Goal: Task Accomplishment & Management: Manage account settings

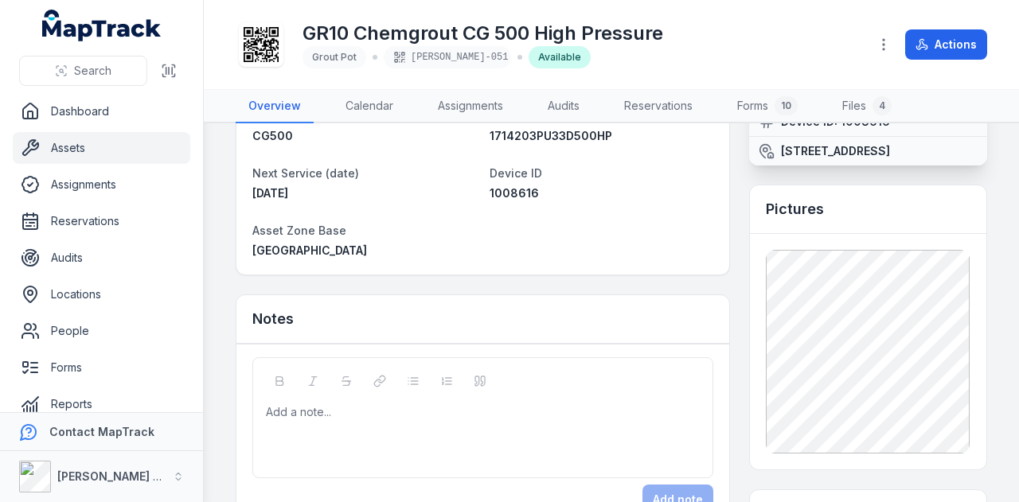
scroll to position [80, 0]
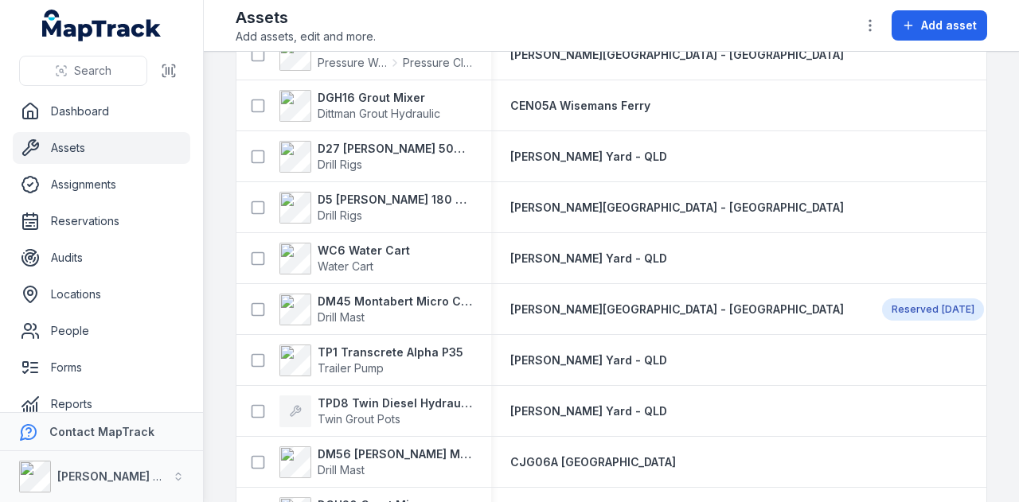
scroll to position [3821, 0]
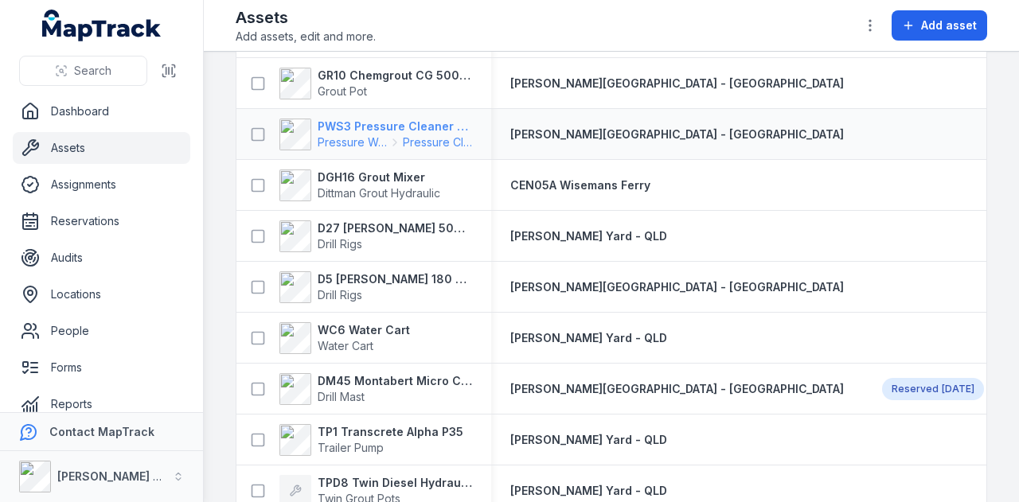
click at [433, 127] on strong "PWS3 Pressure Cleaner Skid Mounted" at bounding box center [395, 127] width 154 height 16
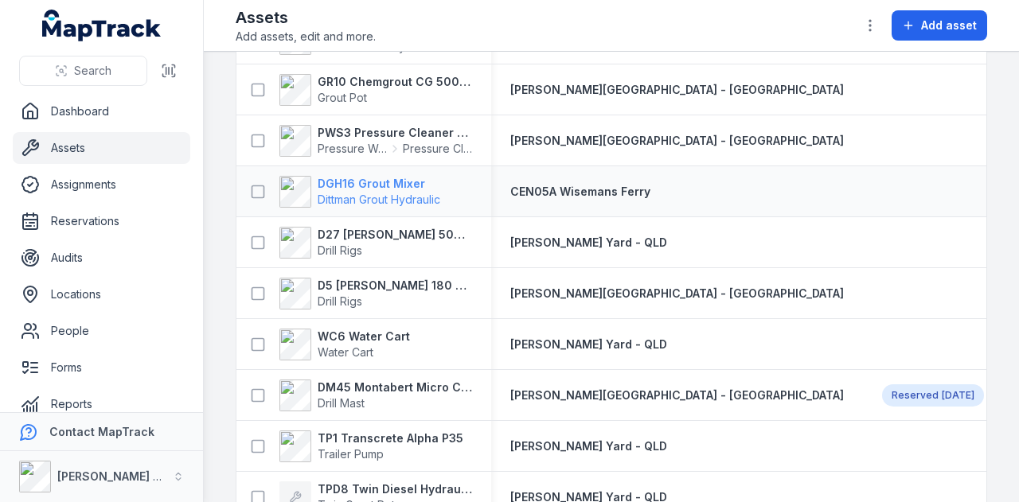
scroll to position [3789, 0]
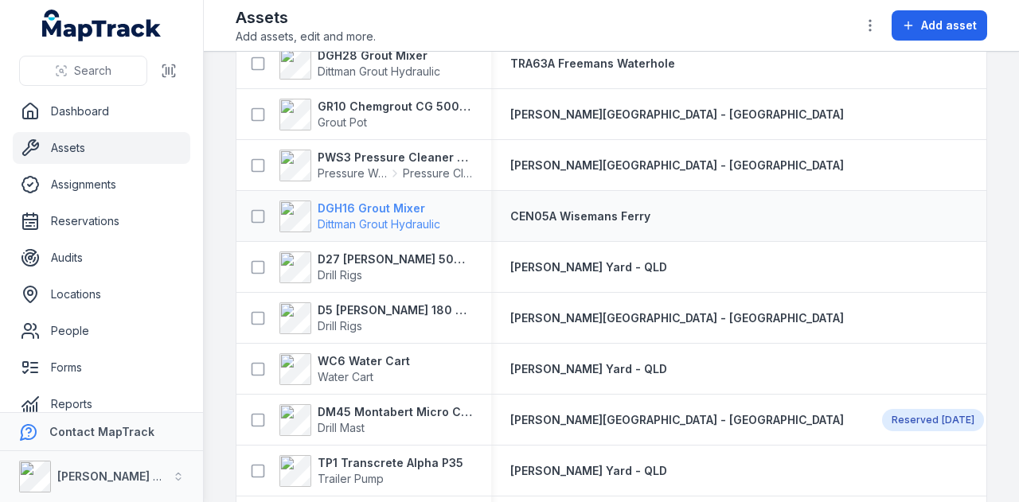
click at [385, 201] on strong "DGH16 Grout Mixer" at bounding box center [379, 209] width 123 height 16
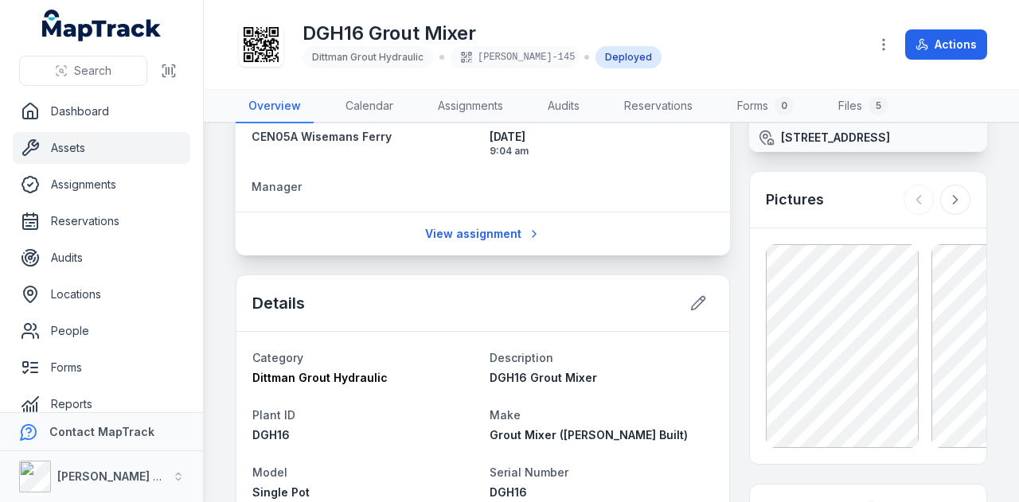
scroll to position [239, 0]
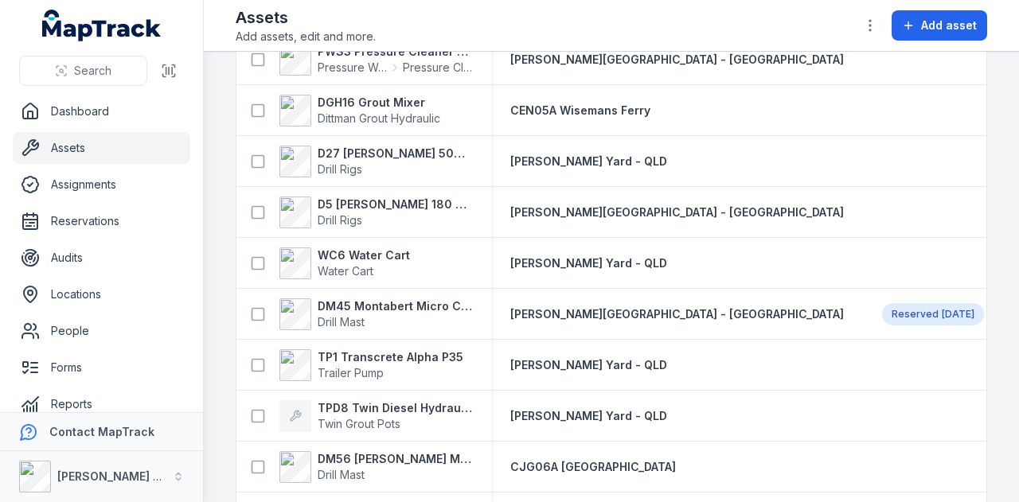
scroll to position [3871, 0]
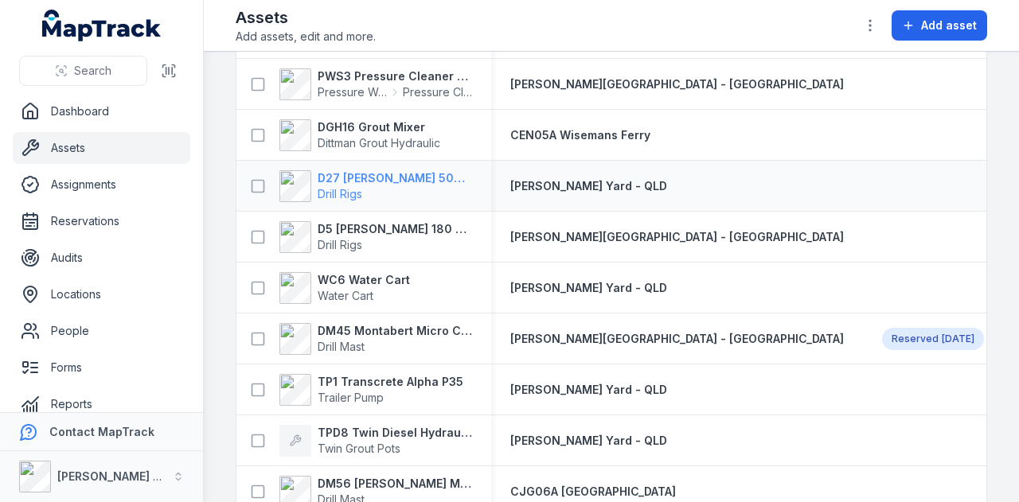
click at [427, 176] on strong "D27 [PERSON_NAME] 500 Hydraulic Drill Rig" at bounding box center [395, 178] width 154 height 16
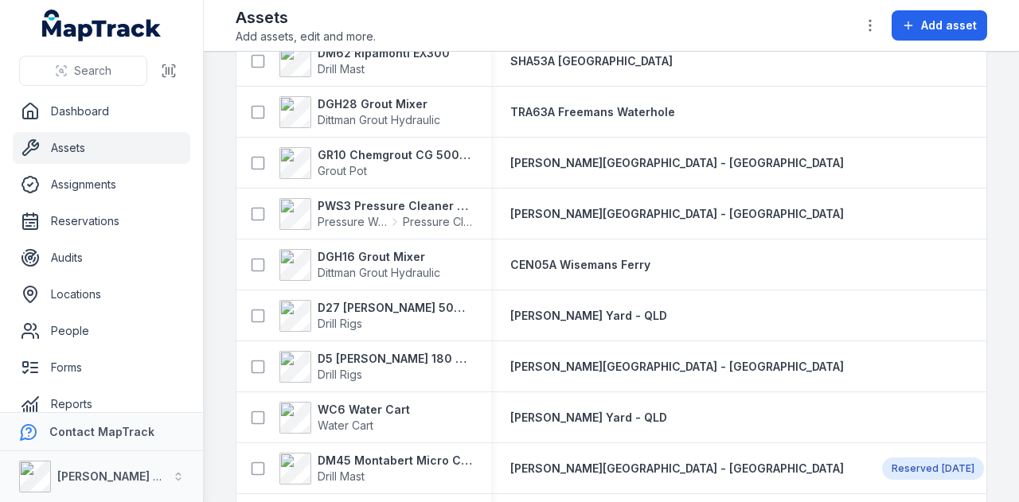
scroll to position [3743, 0]
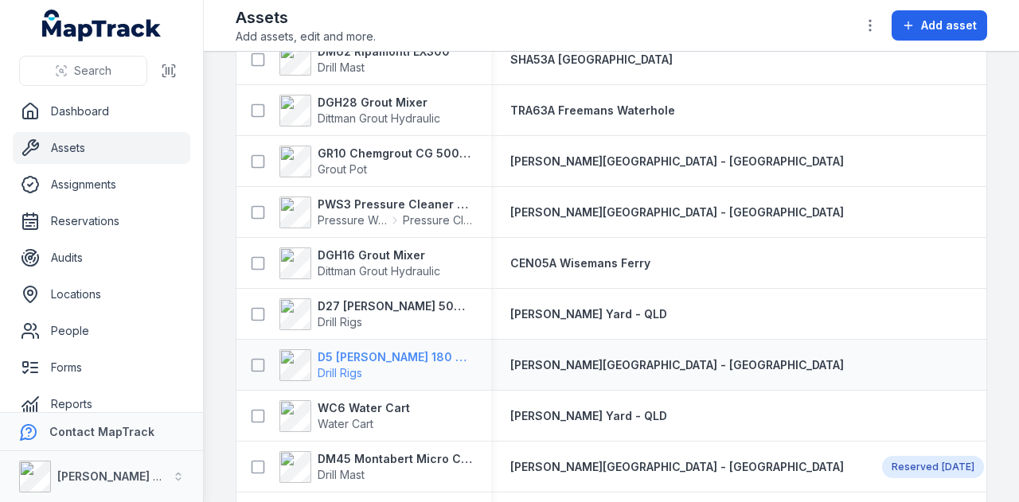
click at [428, 351] on strong "D5 [PERSON_NAME] 180 Hydraulic Drill Rig" at bounding box center [395, 358] width 154 height 16
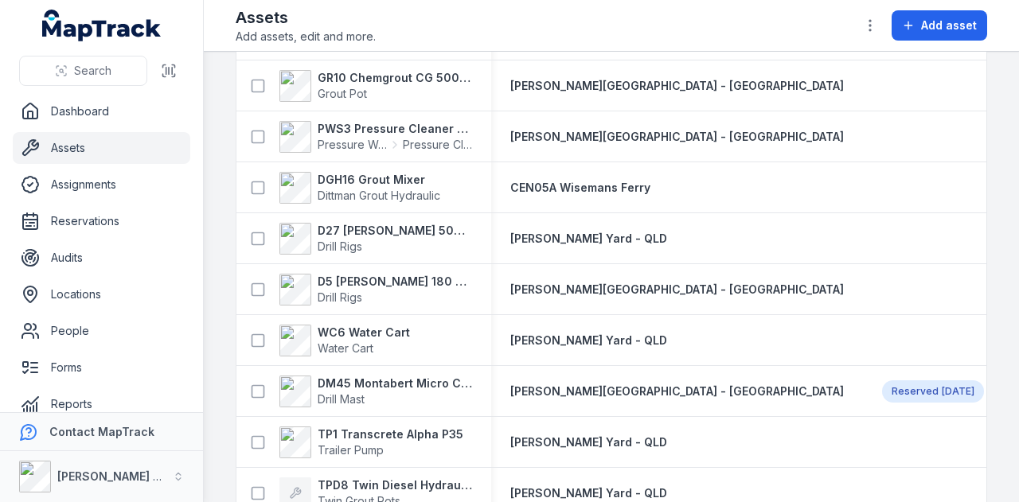
scroll to position [3822, 0]
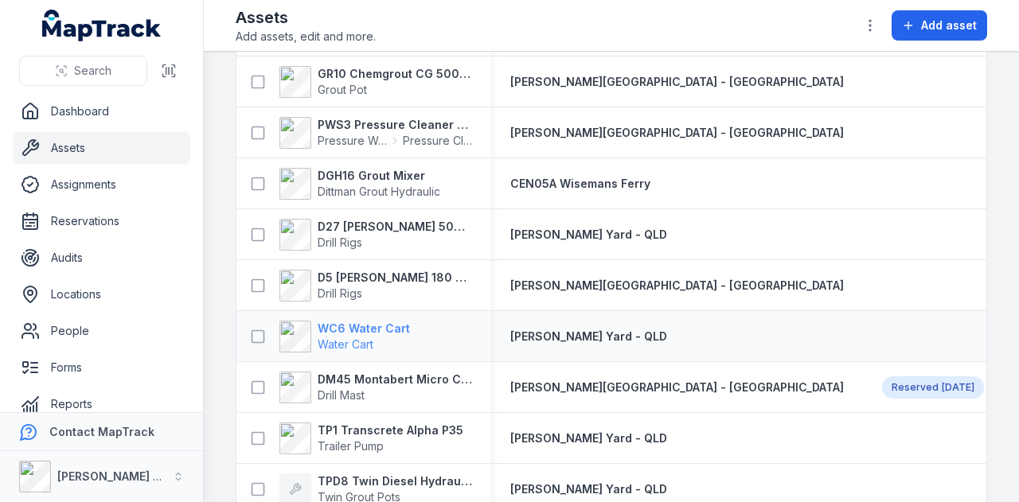
click at [385, 327] on strong "WC6 Water Cart" at bounding box center [364, 329] width 92 height 16
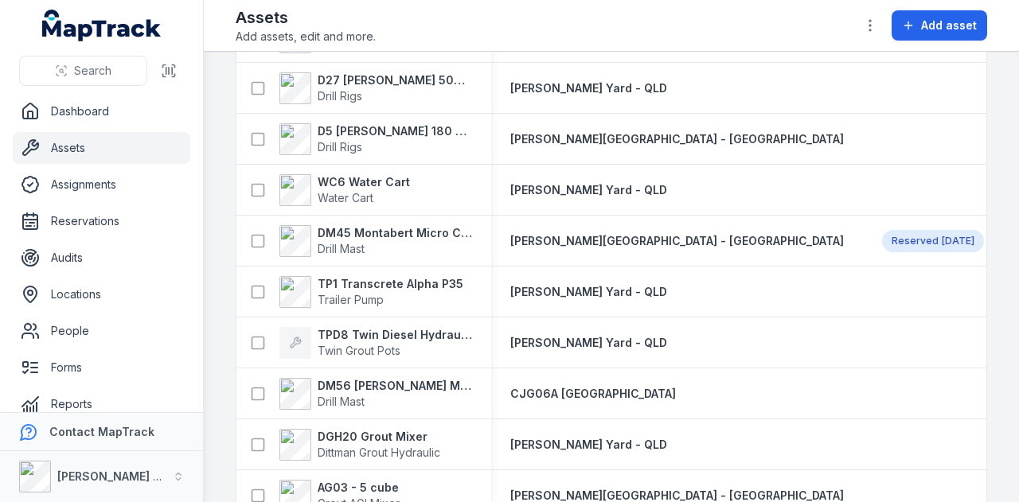
scroll to position [3962, 0]
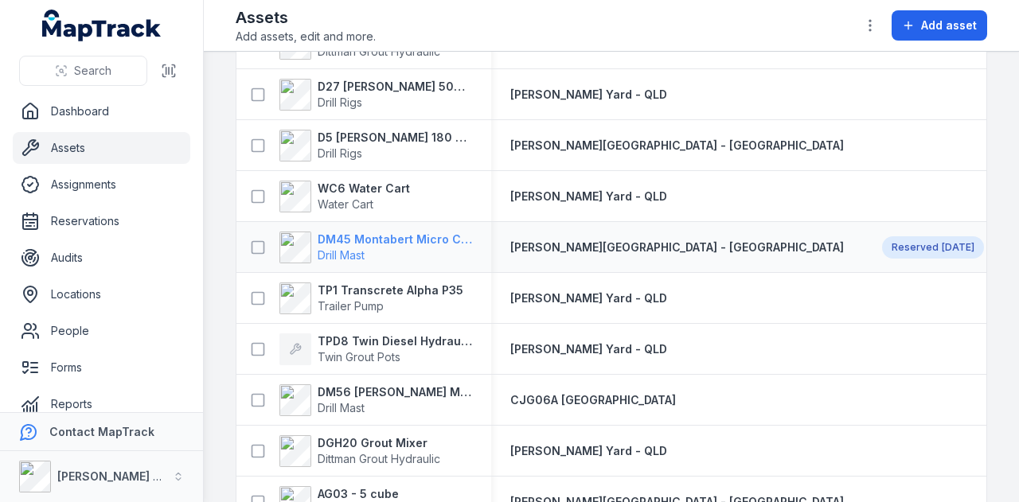
click at [388, 234] on strong "DM45 Montabert Micro CPA360" at bounding box center [395, 240] width 154 height 16
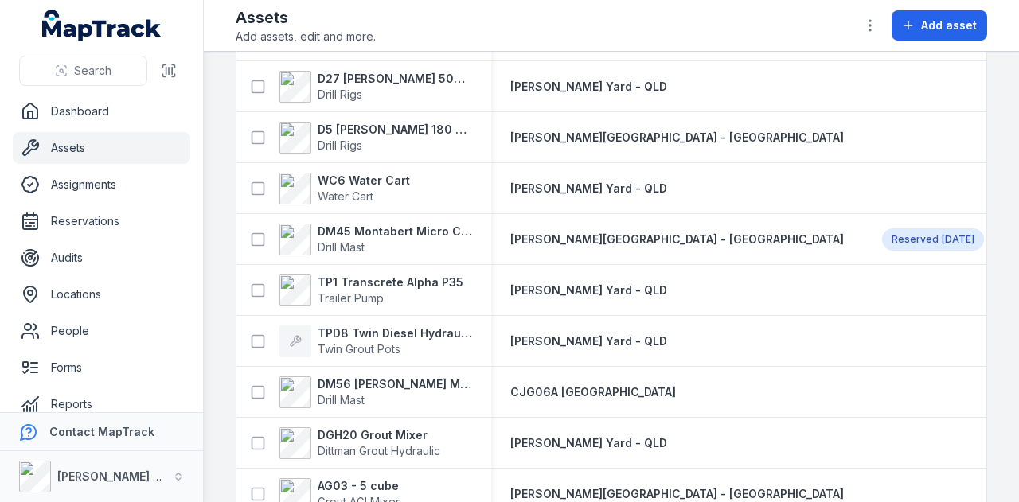
scroll to position [3981, 0]
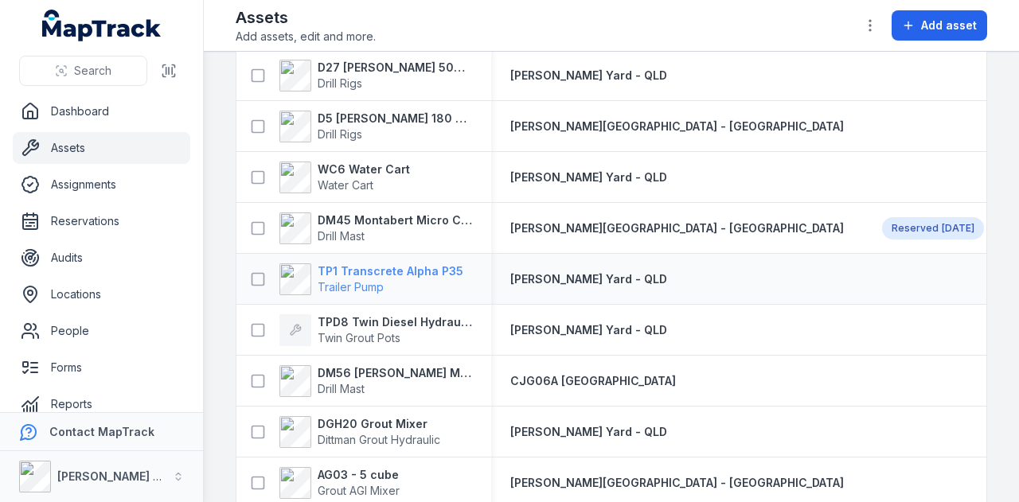
click at [434, 265] on strong "TP1 Transcrete Alpha P35" at bounding box center [391, 272] width 146 height 16
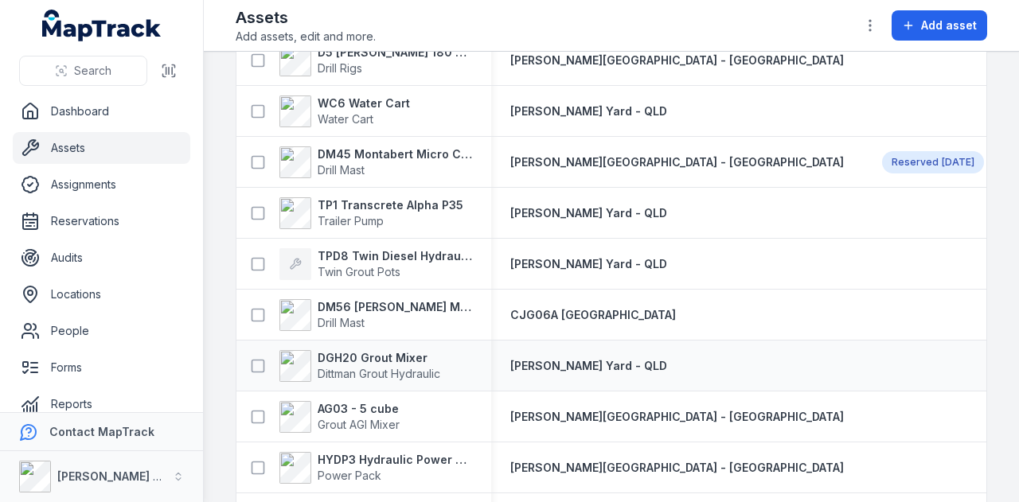
scroll to position [4028, 0]
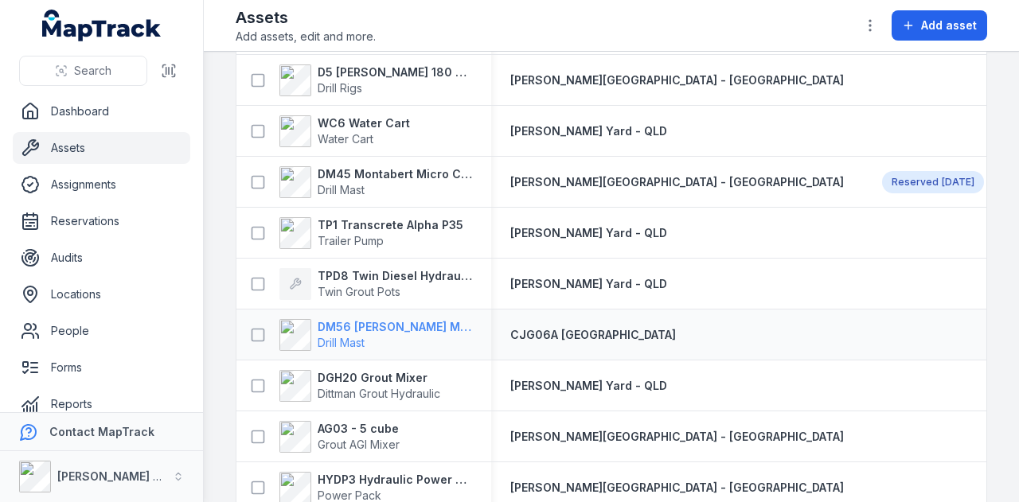
click at [414, 324] on strong "DM56 [PERSON_NAME] MR-A 100" at bounding box center [395, 327] width 154 height 16
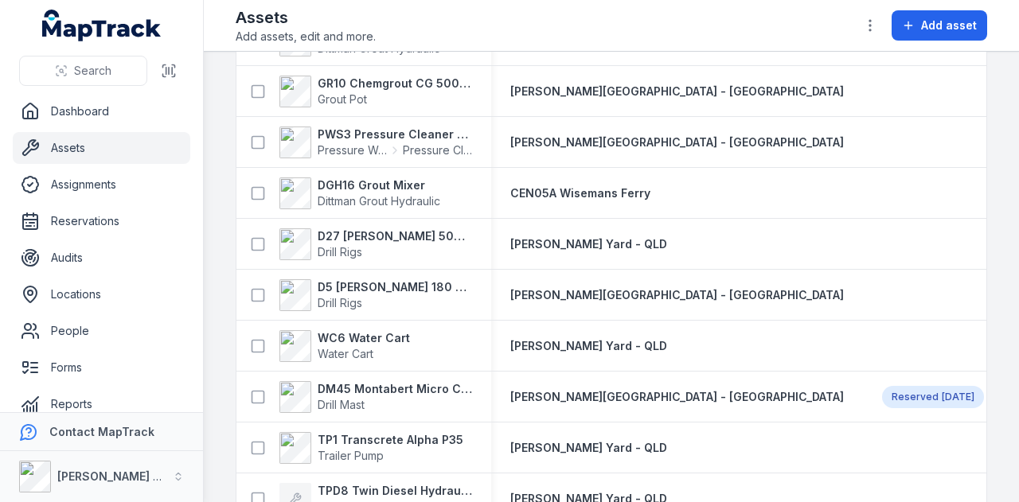
scroll to position [4208, 0]
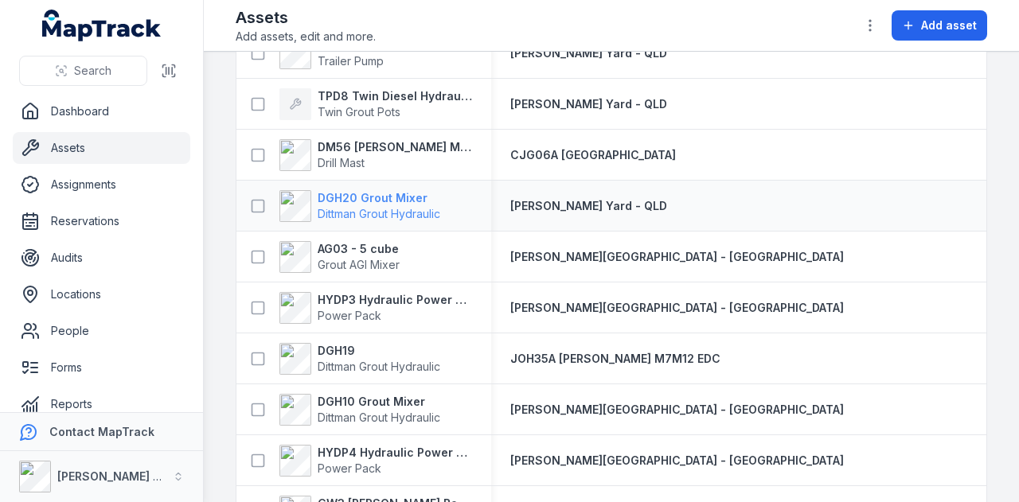
click at [400, 190] on strong "DGH20 Grout Mixer" at bounding box center [379, 198] width 123 height 16
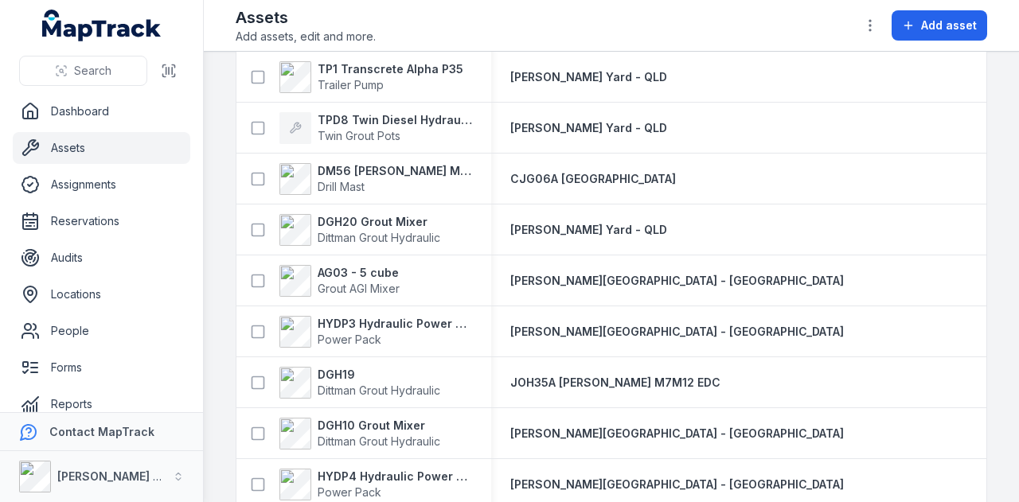
scroll to position [4211, 0]
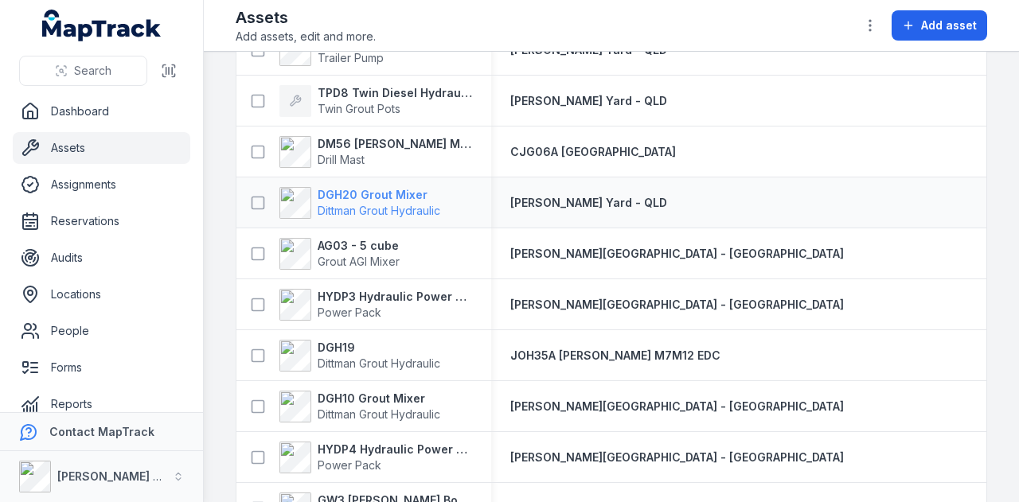
click at [412, 191] on strong "DGH20 Grout Mixer" at bounding box center [379, 195] width 123 height 16
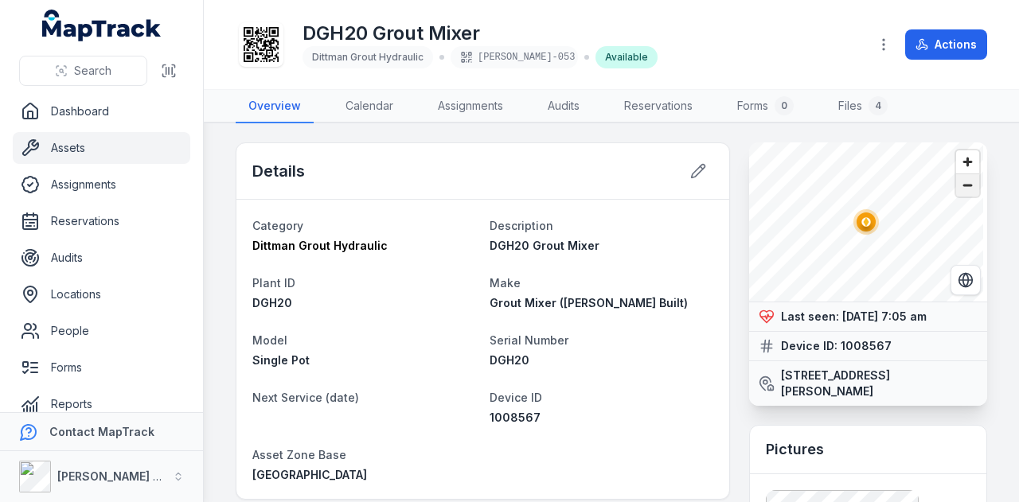
click at [961, 190] on span "Zoom out" at bounding box center [967, 185] width 23 height 22
click at [946, 46] on button "Actions" at bounding box center [946, 44] width 82 height 30
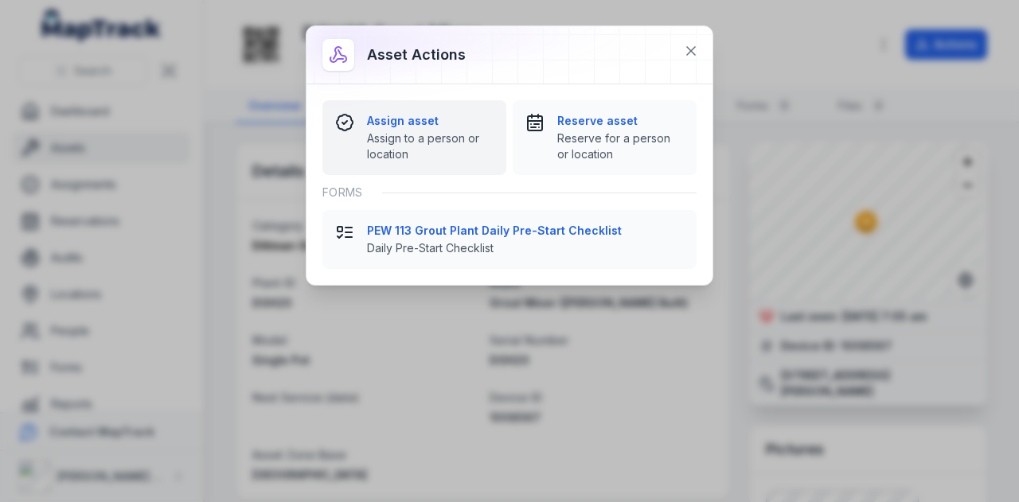
click at [401, 113] on strong "Assign asset" at bounding box center [430, 121] width 127 height 16
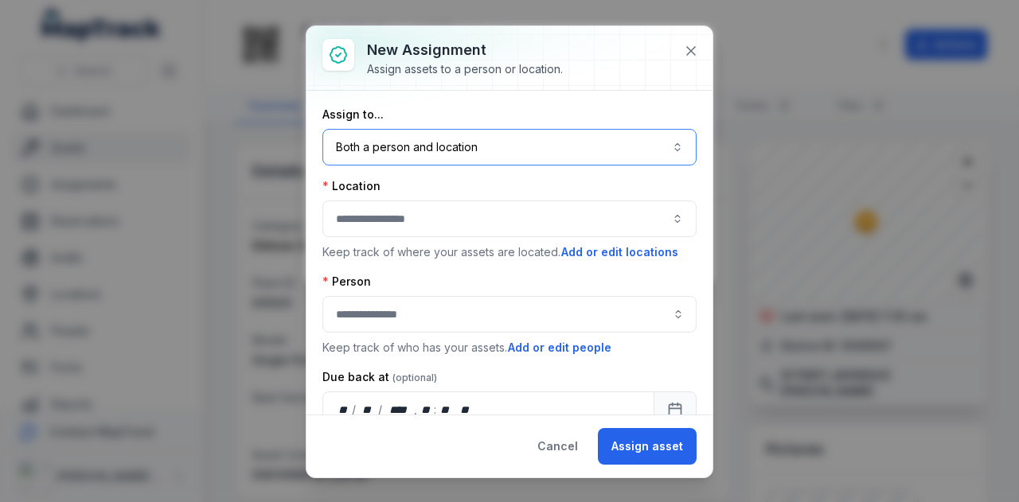
click at [467, 150] on button "Both a person and location ****" at bounding box center [509, 147] width 374 height 37
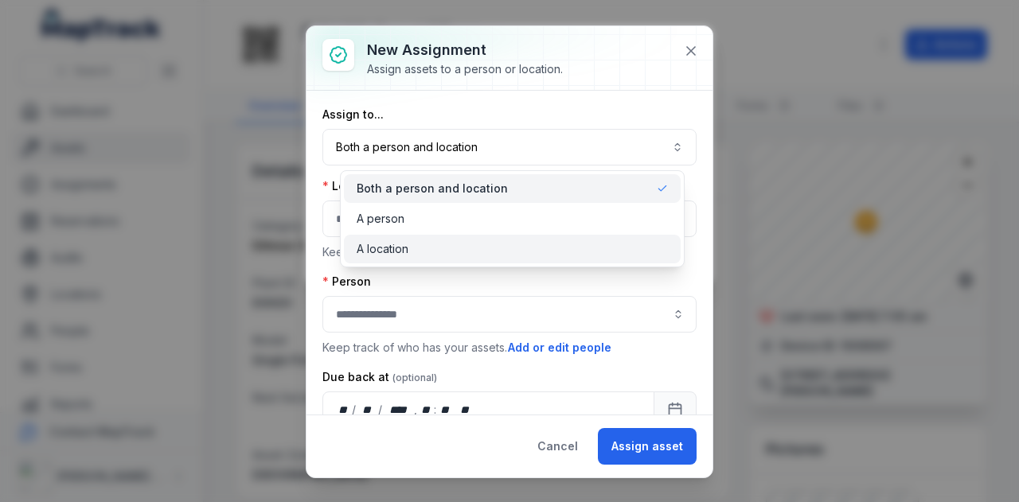
drag, startPoint x: 457, startPoint y: 255, endPoint x: 451, endPoint y: 219, distance: 36.4
click at [456, 254] on div "A location" at bounding box center [512, 249] width 311 height 16
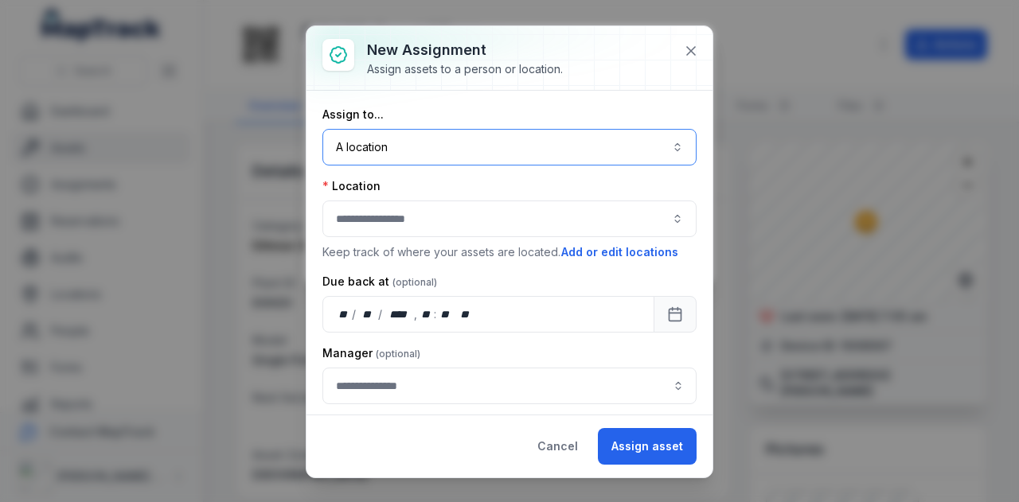
click at [451, 217] on button "button" at bounding box center [509, 219] width 374 height 37
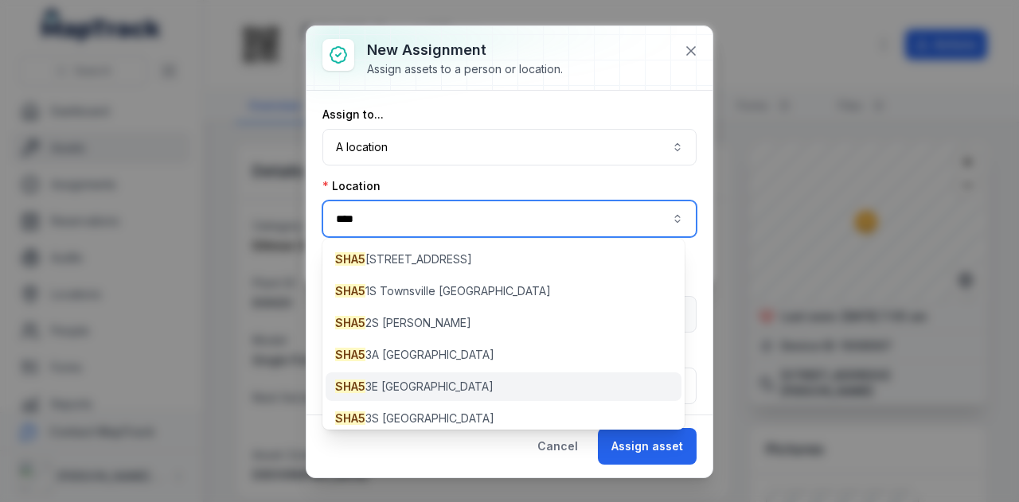
scroll to position [10, 0]
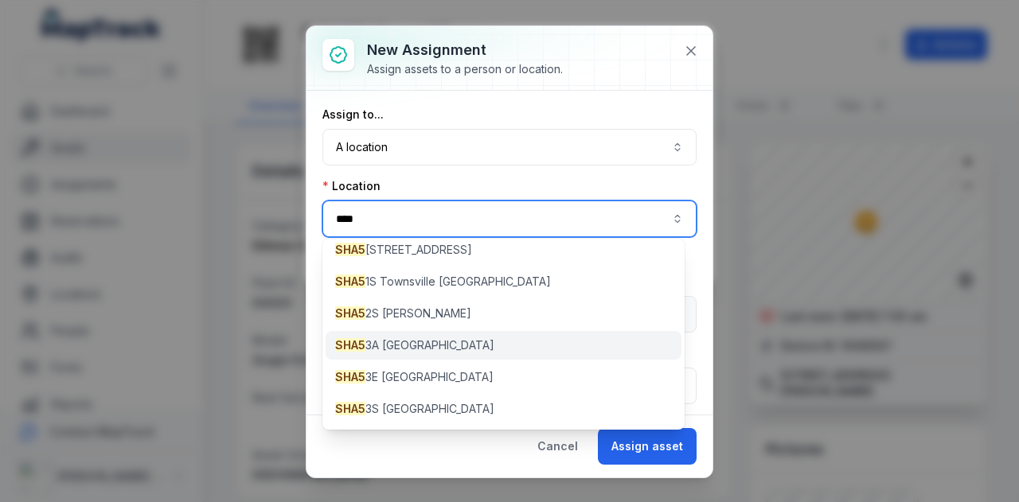
type input "****"
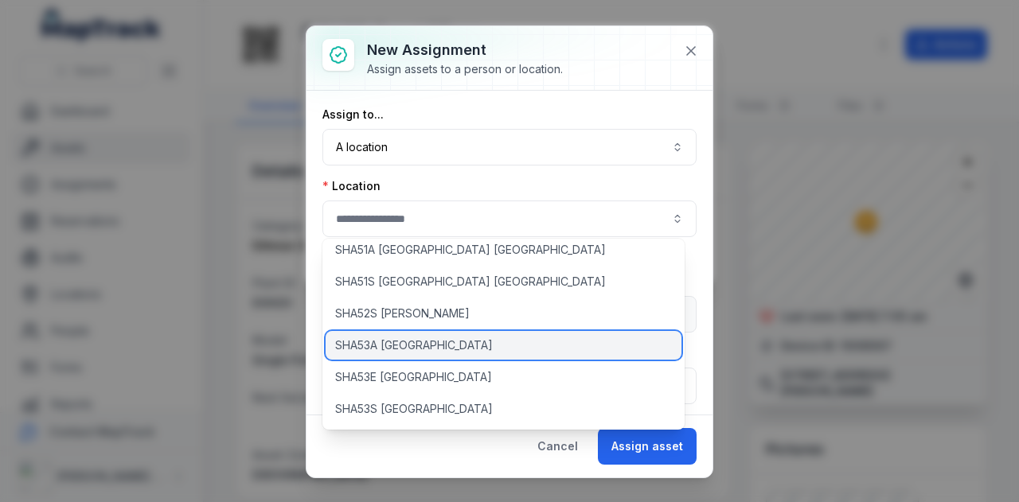
click at [477, 346] on div "SHA53A [GEOGRAPHIC_DATA]" at bounding box center [504, 345] width 356 height 29
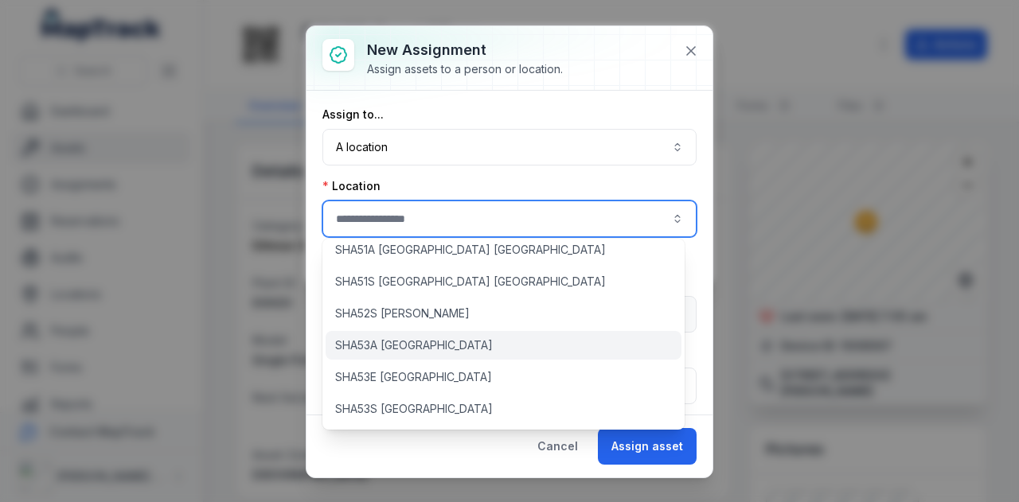
type input "**********"
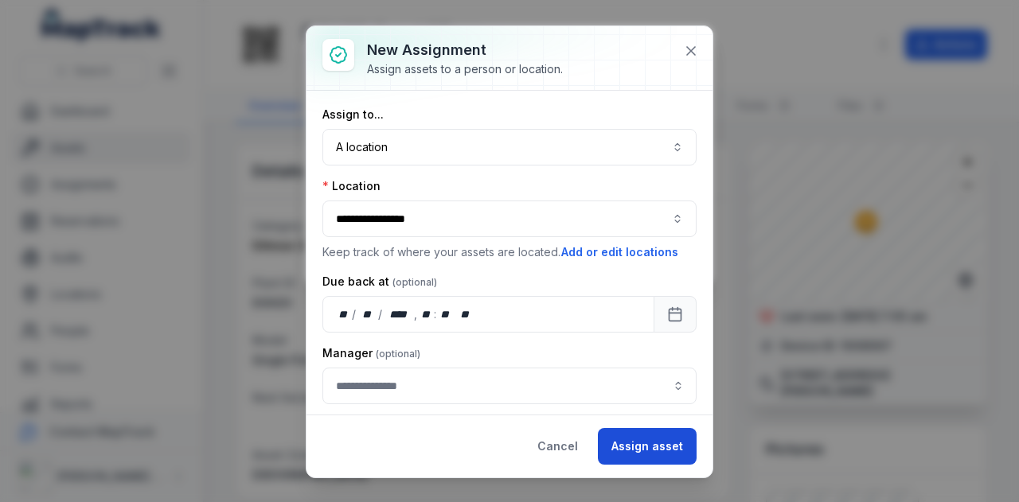
click at [647, 459] on button "Assign asset" at bounding box center [647, 446] width 99 height 37
